Goal: Information Seeking & Learning: Learn about a topic

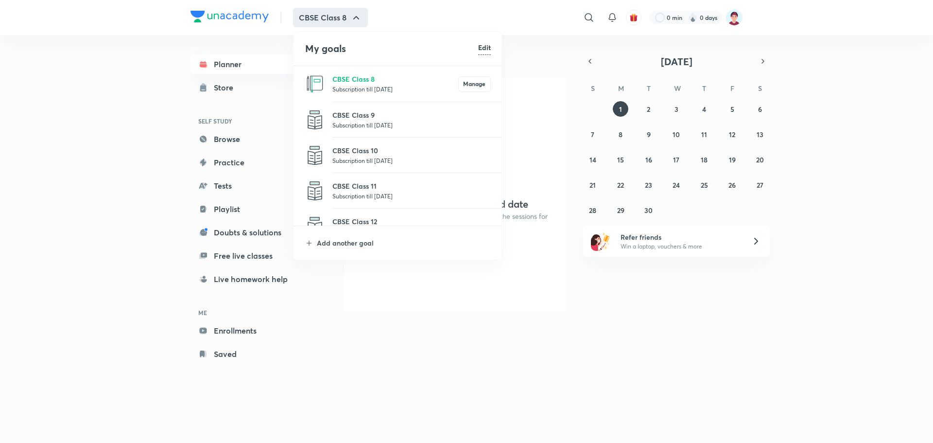
click at [372, 195] on p "Subscription till [DATE]" at bounding box center [411, 196] width 158 height 10
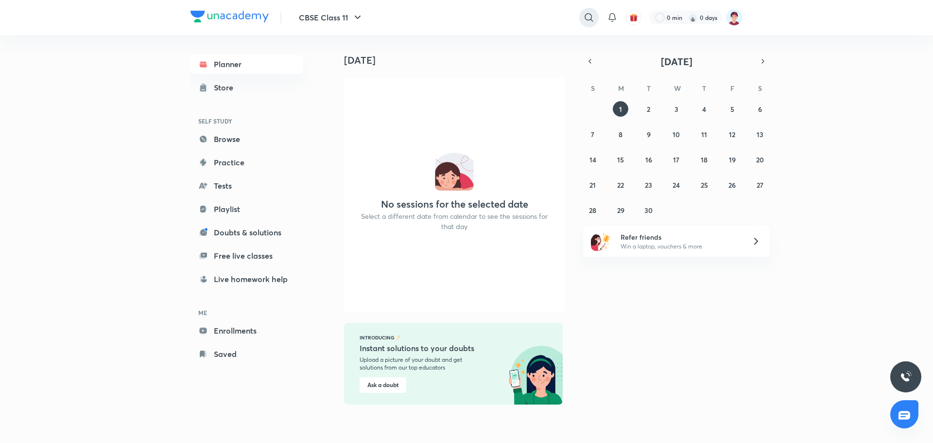
click at [583, 17] on icon at bounding box center [589, 18] width 12 height 12
type input "[PERSON_NAME]"
click at [524, 73] on div "[PERSON_NAME] 21K followers • 295 courses" at bounding box center [508, 64] width 179 height 27
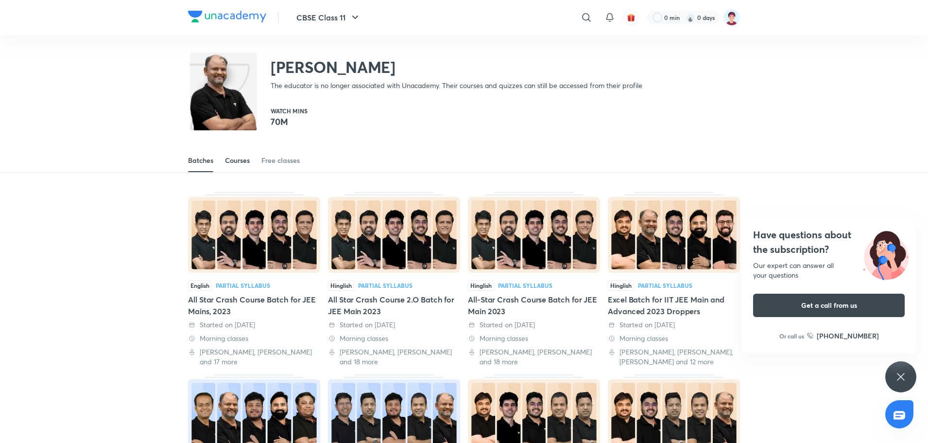
click at [233, 168] on link "Courses" at bounding box center [237, 160] width 25 height 23
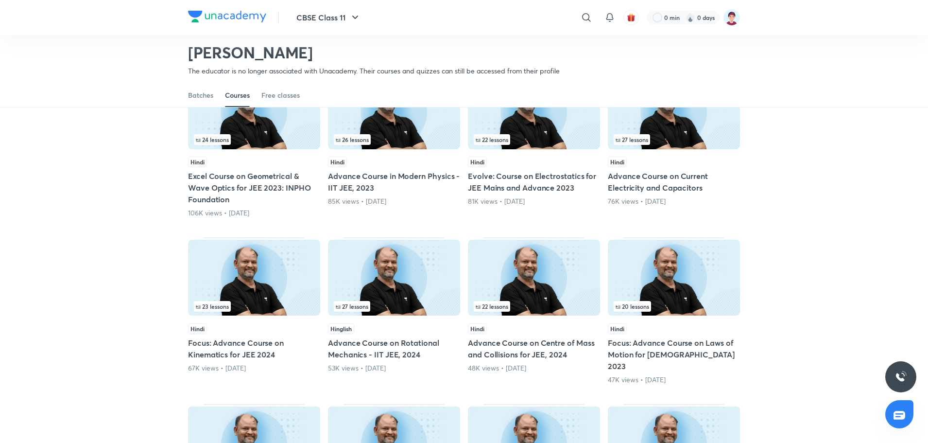
scroll to position [285, 0]
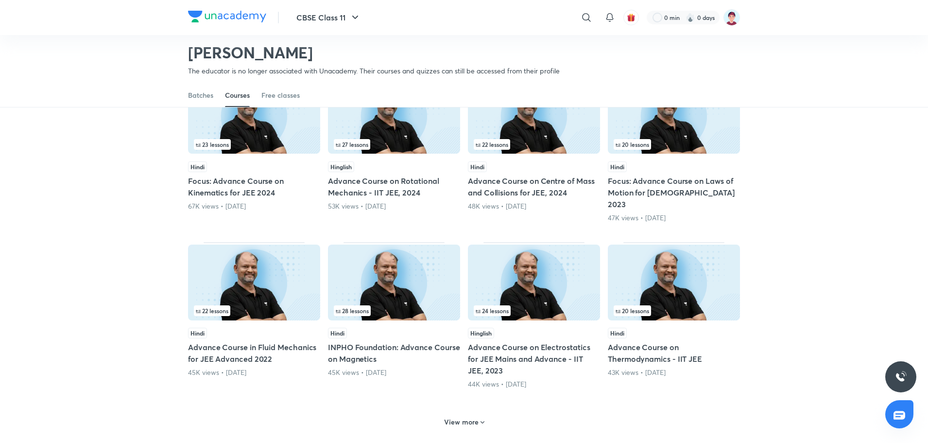
click at [481, 414] on div "View more" at bounding box center [464, 422] width 48 height 16
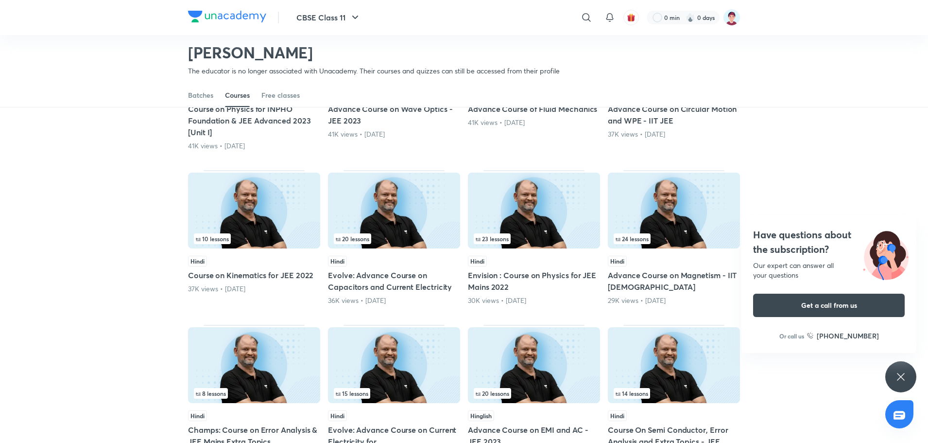
scroll to position [932, 0]
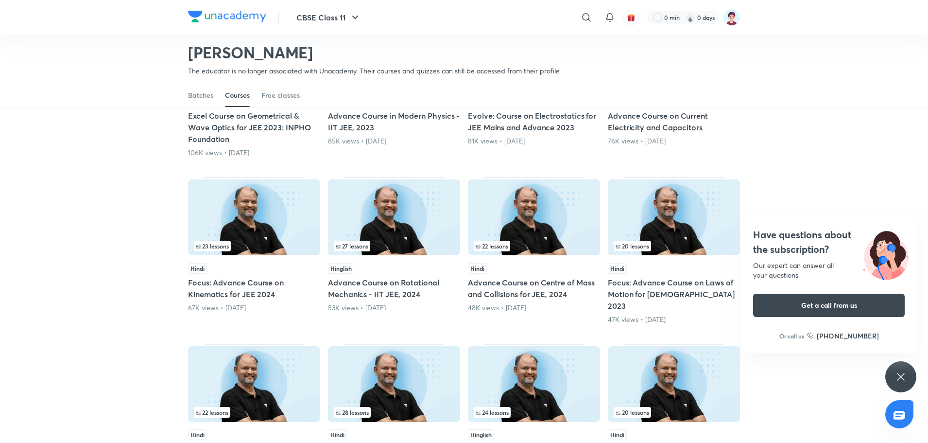
scroll to position [123, 0]
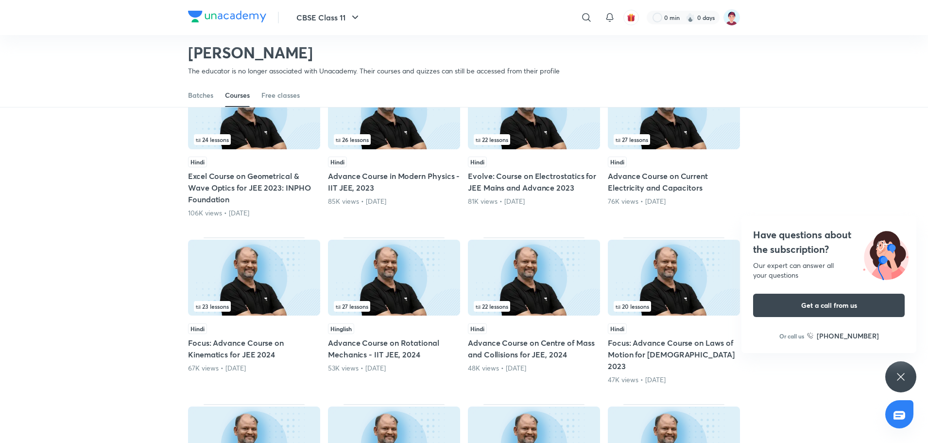
click at [897, 378] on icon at bounding box center [901, 377] width 12 height 12
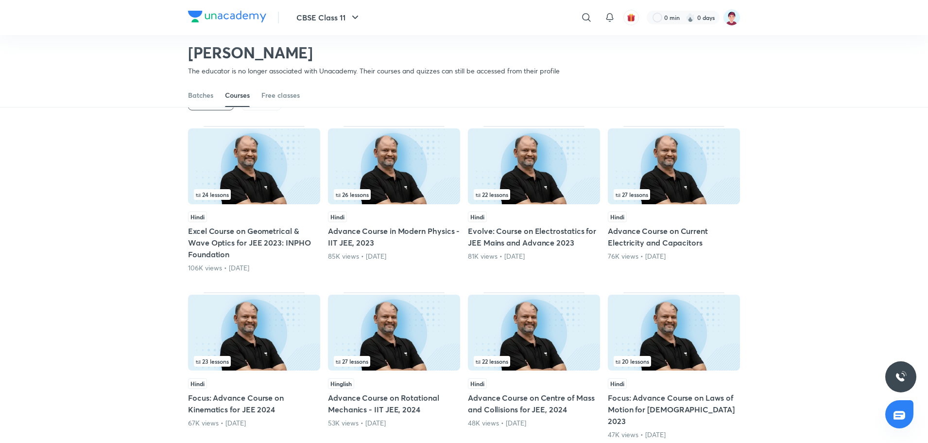
scroll to position [0, 0]
